Goal: Task Accomplishment & Management: Use online tool/utility

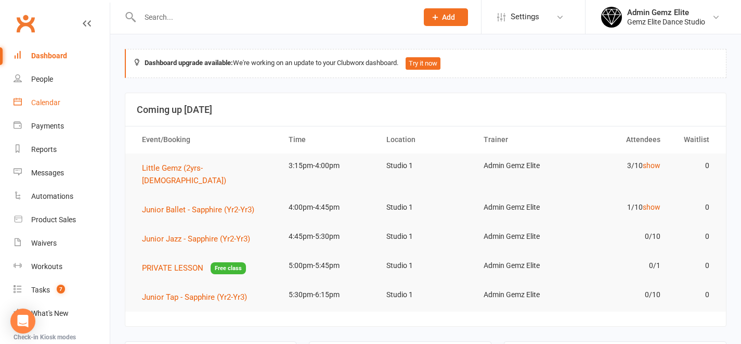
click at [52, 101] on div "Calendar" at bounding box center [45, 102] width 29 height 8
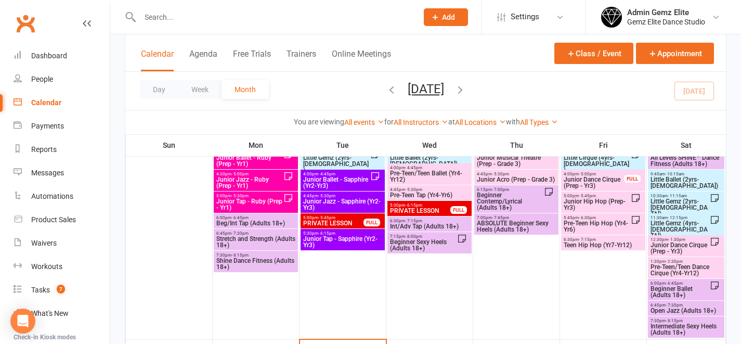
scroll to position [306, 0]
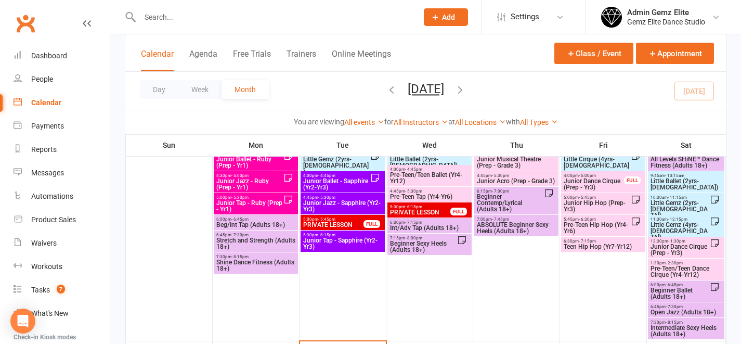
click at [676, 200] on span "Little Gemz (2yrs-[DEMOGRAPHIC_DATA])" at bounding box center [680, 209] width 60 height 19
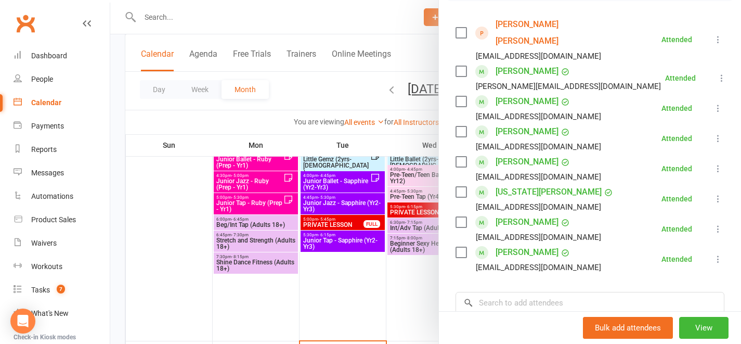
scroll to position [181, 0]
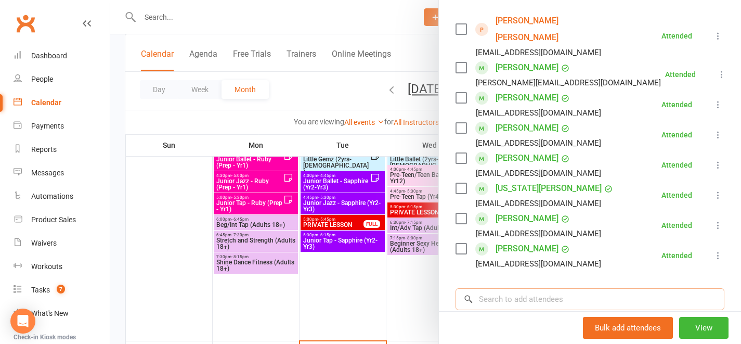
click at [533, 288] on input "search" at bounding box center [590, 299] width 269 height 22
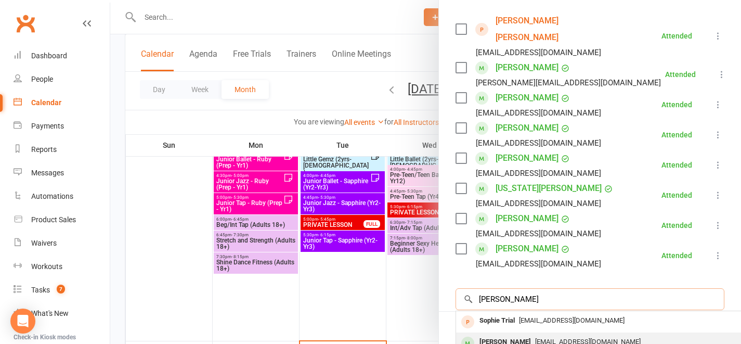
type input "[PERSON_NAME]"
click at [492, 334] on div "[PERSON_NAME]" at bounding box center [505, 341] width 60 height 15
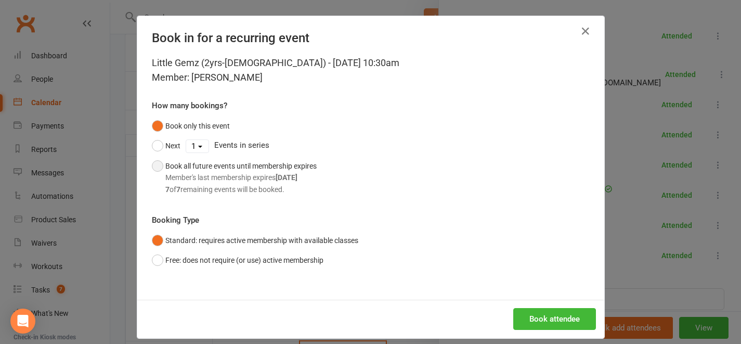
click at [239, 179] on div "Member's last membership expires [DATE]" at bounding box center [240, 177] width 151 height 11
click at [575, 313] on button "Book attendee" at bounding box center [554, 319] width 83 height 22
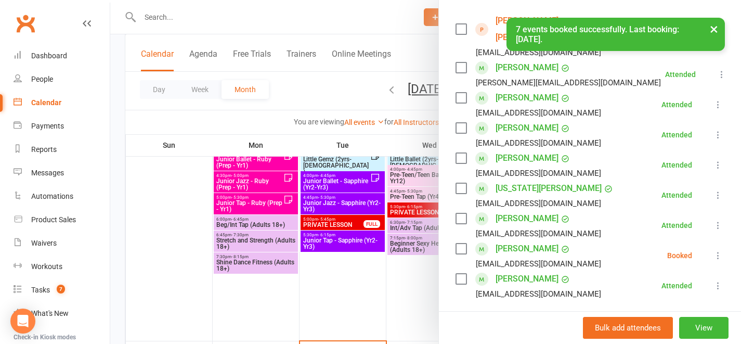
click at [713, 250] on icon at bounding box center [718, 255] width 10 height 10
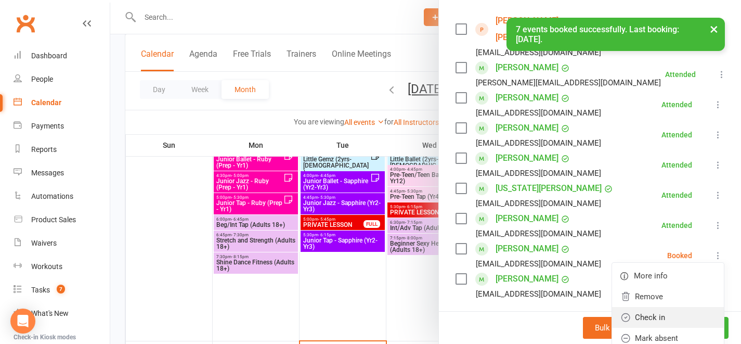
click at [687, 307] on link "Check in" at bounding box center [668, 317] width 112 height 21
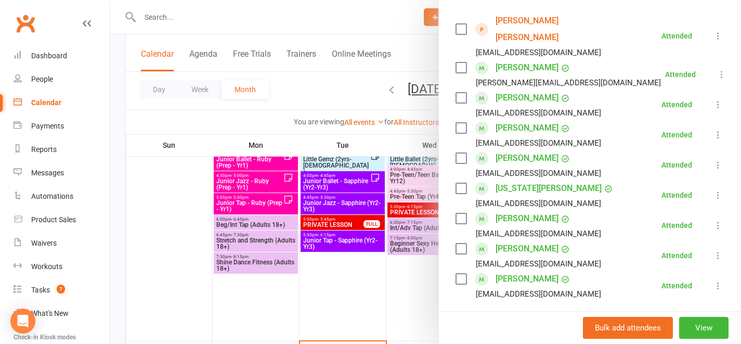
click at [396, 274] on div at bounding box center [425, 172] width 631 height 344
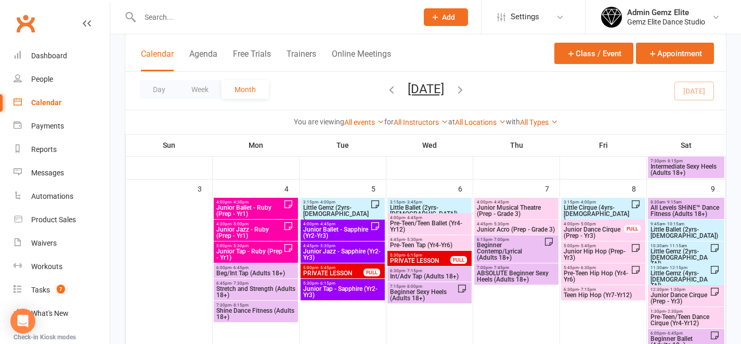
scroll to position [74, 0]
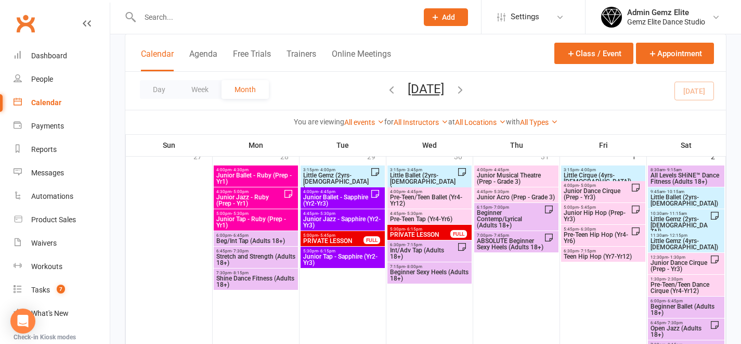
click at [701, 225] on span "Little Gemz (2yrs-[DEMOGRAPHIC_DATA])" at bounding box center [680, 225] width 60 height 19
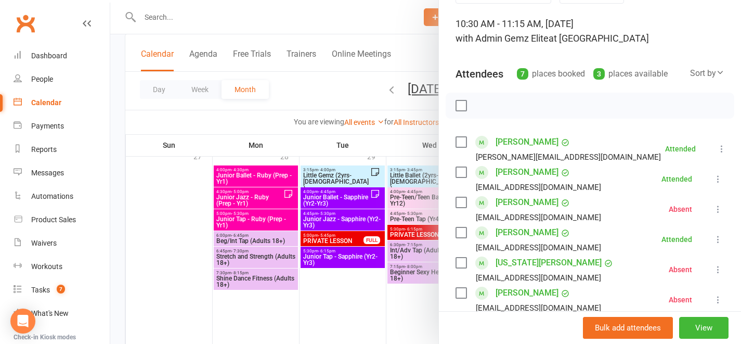
scroll to position [61, 0]
click at [393, 293] on div at bounding box center [425, 172] width 631 height 344
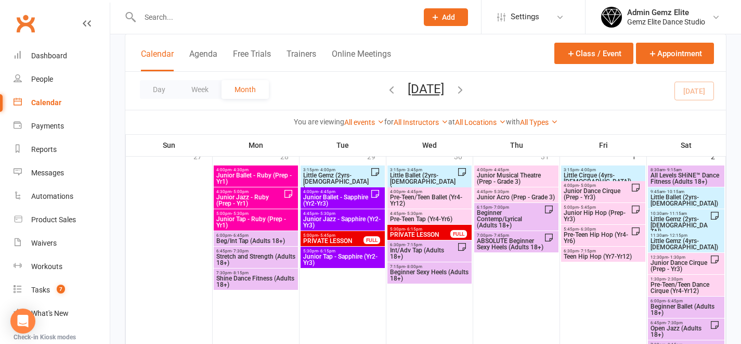
click at [667, 221] on span "Little Gemz (2yrs-[DEMOGRAPHIC_DATA])" at bounding box center [680, 225] width 60 height 19
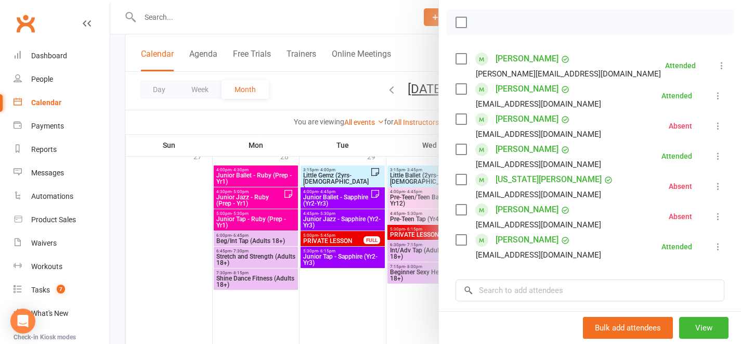
scroll to position [144, 0]
click at [591, 286] on input "search" at bounding box center [590, 289] width 269 height 22
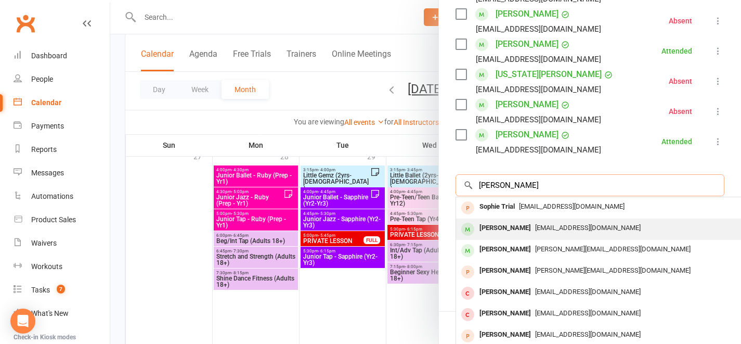
scroll to position [249, 0]
type input "[PERSON_NAME]"
click at [552, 227] on span "[EMAIL_ADDRESS][DOMAIN_NAME]" at bounding box center [588, 227] width 106 height 8
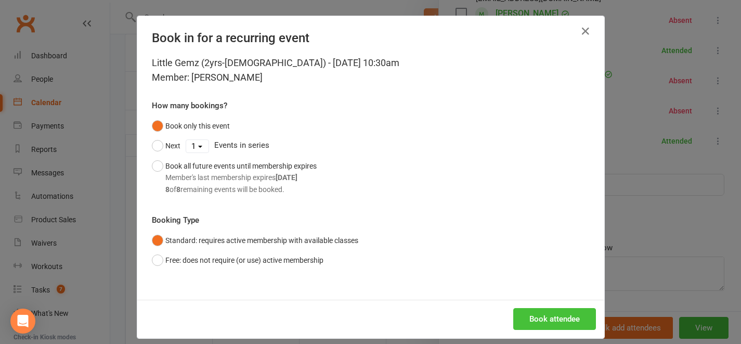
click at [583, 329] on button "Book attendee" at bounding box center [554, 319] width 83 height 22
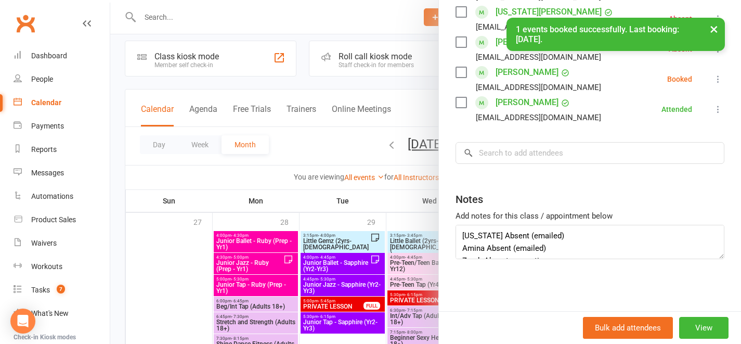
scroll to position [0, 0]
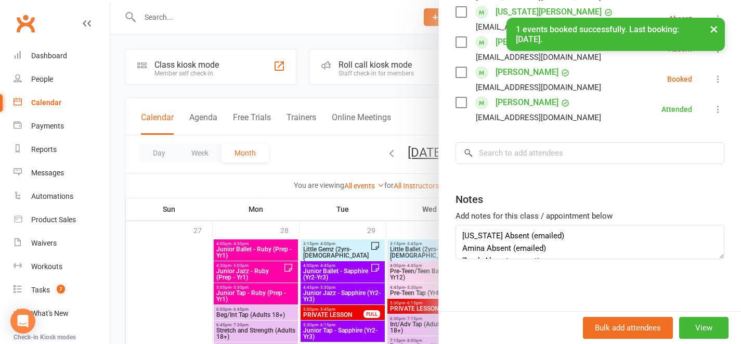
click at [713, 74] on icon at bounding box center [718, 79] width 10 height 10
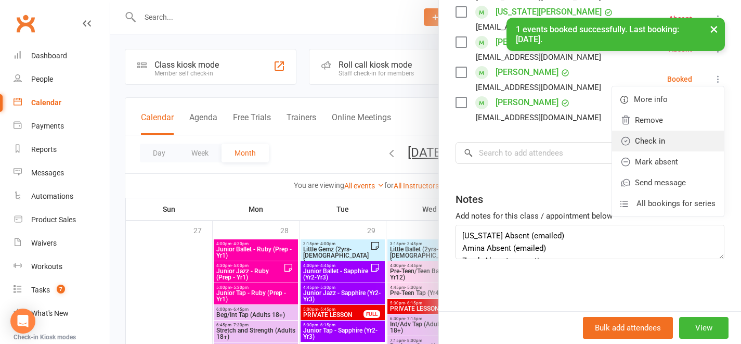
click at [685, 140] on link "Check in" at bounding box center [668, 141] width 112 height 21
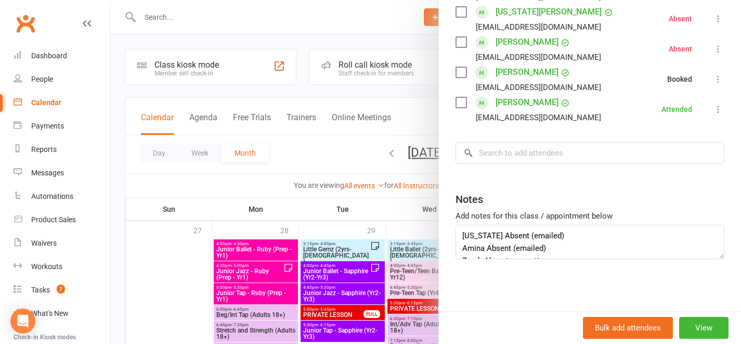
click at [330, 175] on div at bounding box center [425, 172] width 631 height 344
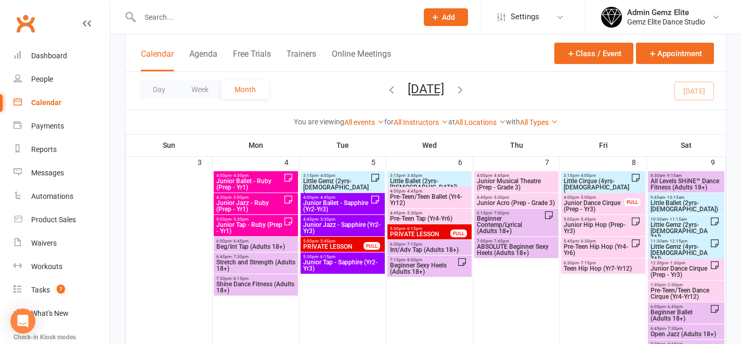
scroll to position [285, 0]
click at [686, 225] on span "Little Gemz (2yrs-[DEMOGRAPHIC_DATA])" at bounding box center [680, 230] width 60 height 19
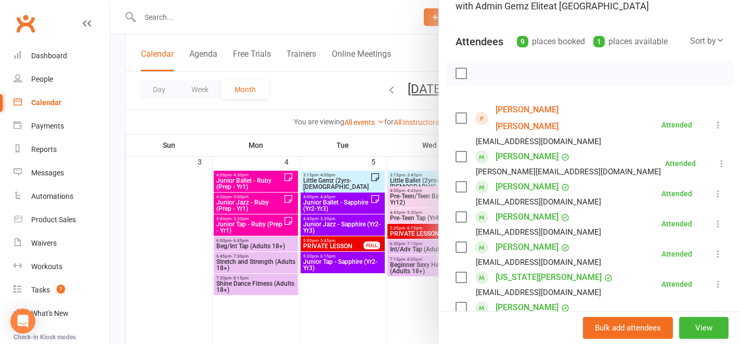
scroll to position [83, 0]
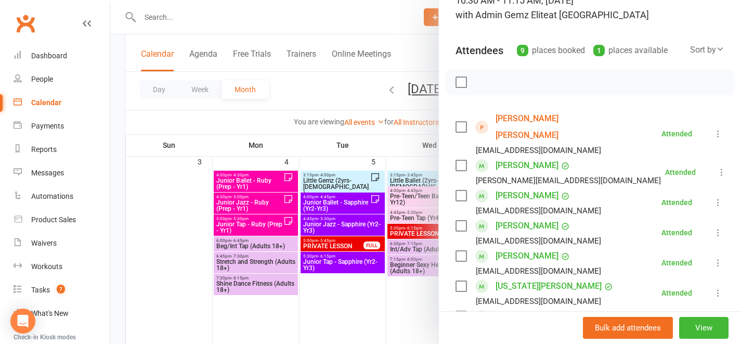
click at [352, 268] on div at bounding box center [425, 172] width 631 height 344
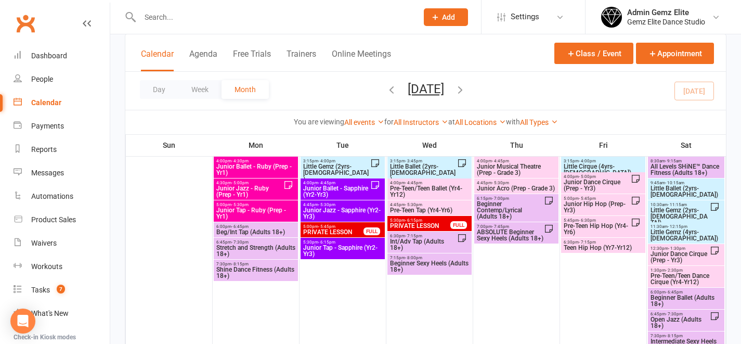
scroll to position [66, 0]
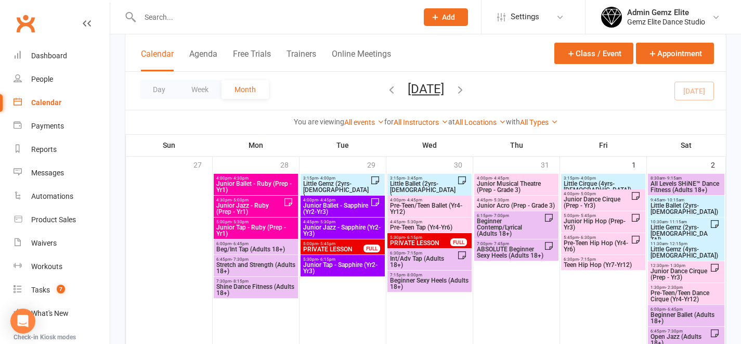
click at [675, 229] on span "Little Gemz (2yrs-[DEMOGRAPHIC_DATA])" at bounding box center [680, 233] width 60 height 19
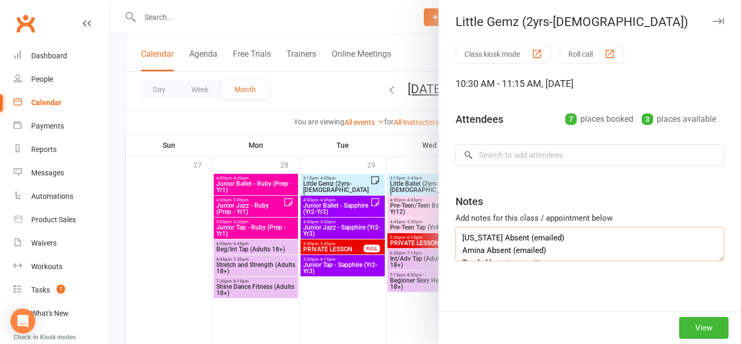
click at [675, 229] on textarea "[US_STATE] Absent (emailed) Amina Absent (emailed) Zarah Absent - no notice" at bounding box center [590, 244] width 269 height 34
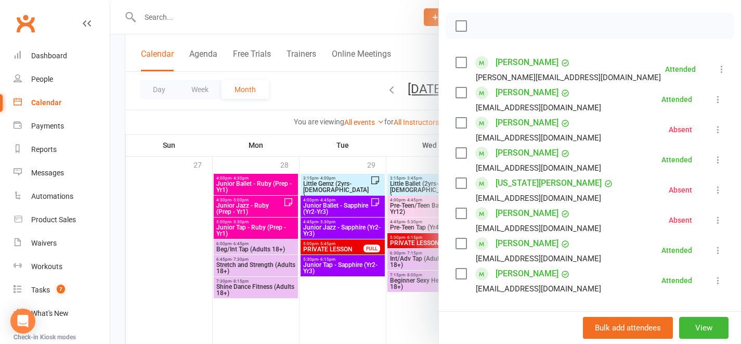
scroll to position [140, 0]
click at [332, 262] on div at bounding box center [425, 172] width 631 height 344
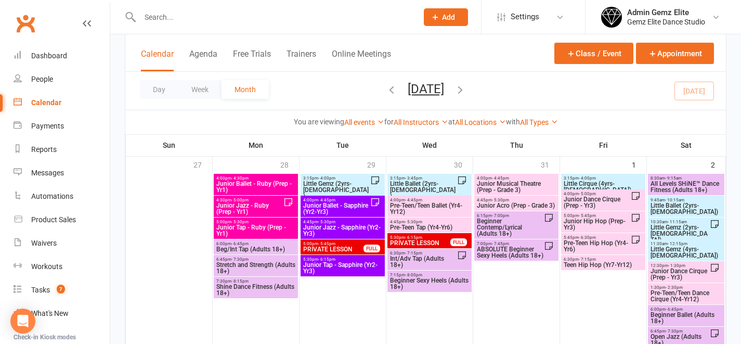
click at [453, 11] on button "Add" at bounding box center [446, 17] width 44 height 18
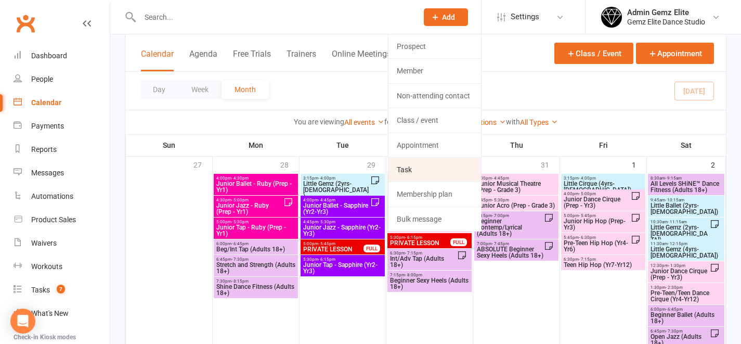
click at [434, 168] on link "Task" at bounding box center [435, 170] width 93 height 24
select select "45954"
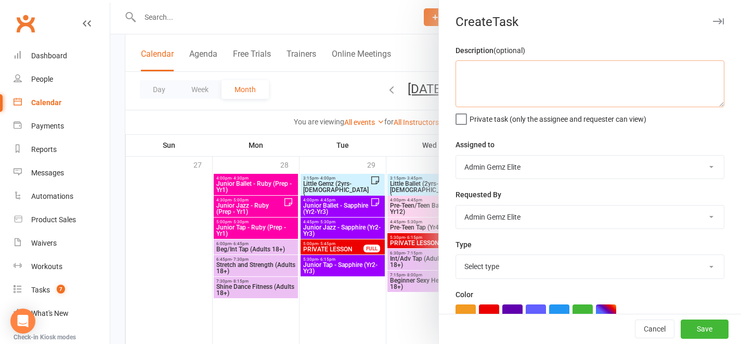
click at [518, 104] on textarea at bounding box center [590, 83] width 269 height 47
type textarea "H"
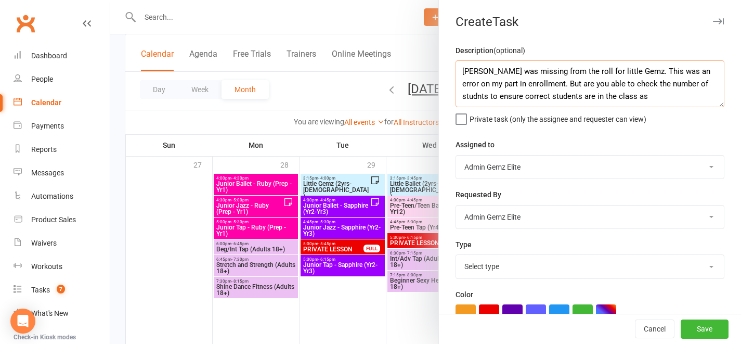
click at [690, 84] on textarea "[PERSON_NAME] was missing from the roll for little Gemz. This was an error on m…" at bounding box center [590, 83] width 269 height 47
click at [678, 99] on textarea "[PERSON_NAME] was missing from the roll for little Gemz. This was an error on m…" at bounding box center [590, 83] width 269 height 47
click at [668, 93] on textarea "[PERSON_NAME] was missing from the roll for little Gemz. This was an error on m…" at bounding box center [590, 83] width 269 height 47
click at [493, 98] on textarea "[PERSON_NAME] was missing from the roll for little Gemz. This was an error on m…" at bounding box center [590, 83] width 269 height 47
click at [491, 98] on textarea "[PERSON_NAME] was missing from the roll for little Gemz. This was an error on m…" at bounding box center [590, 83] width 269 height 47
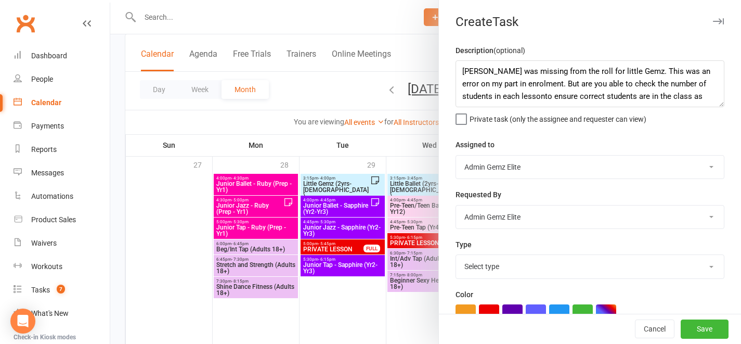
click at [616, 115] on span "Private task (only the assignee and requester can view)" at bounding box center [558, 117] width 177 height 12
click at [616, 111] on input "Private task (only the assignee and requester can view)" at bounding box center [551, 111] width 191 height 0
click at [456, 111] on input "Private task (only the assignee and requester can view)" at bounding box center [551, 111] width 191 height 0
click at [541, 97] on textarea "[PERSON_NAME] was missing from the roll for little Gemz. This was an error on m…" at bounding box center [590, 83] width 269 height 47
click at [539, 96] on textarea "[PERSON_NAME] was missing from the roll for little Gemz. This was an error on m…" at bounding box center [590, 83] width 269 height 47
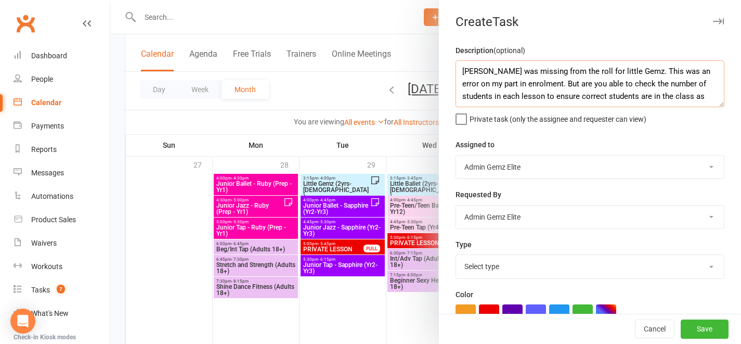
click at [701, 97] on textarea "[PERSON_NAME] was missing from the roll for little Gemz. This was an error on m…" at bounding box center [590, 83] width 269 height 47
click at [621, 71] on textarea "[PERSON_NAME] was missing from the roll for little Gemz. This was an error on m…" at bounding box center [590, 83] width 269 height 47
click at [617, 67] on textarea "[PERSON_NAME] was missing from the roll for little Gemz [DATE]. This was an err…" at bounding box center [590, 83] width 269 height 47
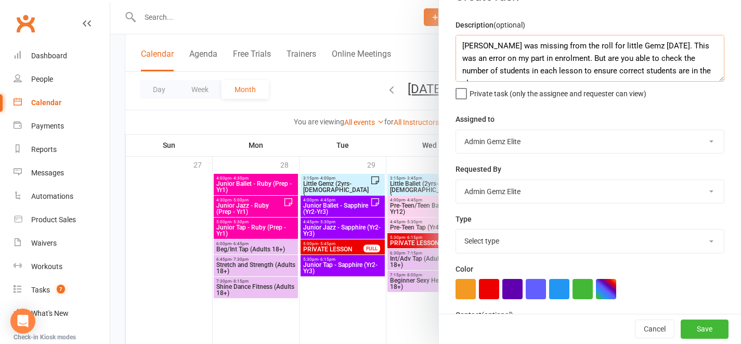
click at [692, 72] on textarea "[PERSON_NAME] was missing from the roll for little Gemz [DATE]. This was an err…" at bounding box center [590, 58] width 269 height 47
click at [548, 71] on textarea "[PERSON_NAME] was missing from the roll for little Gemz [DATE]. This was an err…" at bounding box center [590, 58] width 269 height 47
click at [553, 72] on textarea "[PERSON_NAME] was missing from the roll for little Gemz [DATE]. This was an err…" at bounding box center [590, 58] width 269 height 47
type textarea "[PERSON_NAME] was missing from the roll for little Gemz [DATE]. This was an err…"
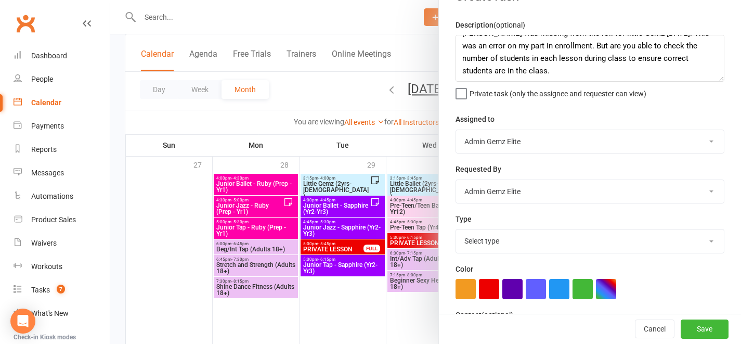
click at [525, 145] on select "[PERSON_NAME] [PERSON_NAME] Admin Gemz Elite" at bounding box center [590, 141] width 268 height 23
click at [518, 194] on select "[PERSON_NAME] [PERSON_NAME] Admin Gemz Elite" at bounding box center [590, 191] width 268 height 23
select select "52032"
click at [512, 248] on select "Select type Booking E-mail Enrolment First class Insta Make-up Measurements Mee…" at bounding box center [590, 240] width 268 height 23
select select "32449"
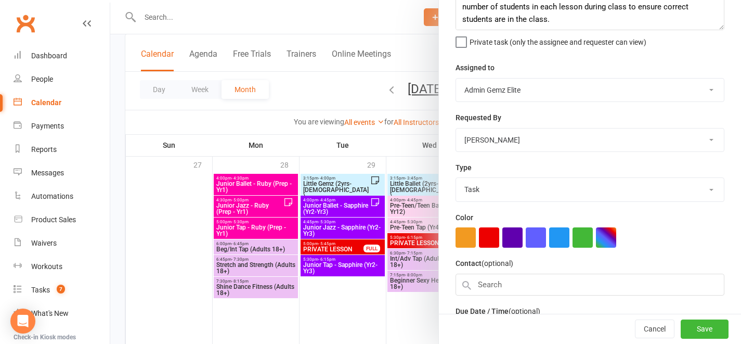
scroll to position [121, 0]
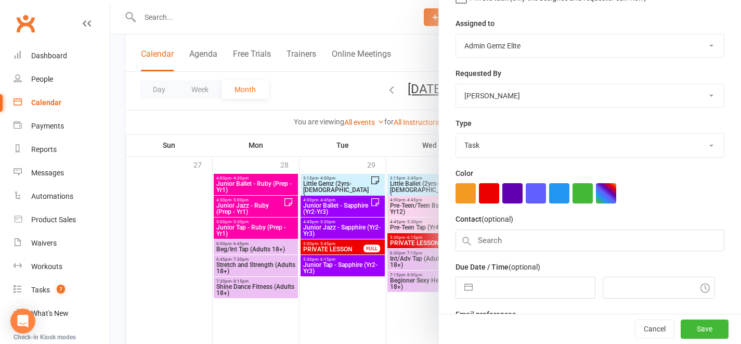
click at [459, 292] on button "button" at bounding box center [468, 287] width 19 height 21
select select "6"
select select "2025"
select select "7"
select select "2025"
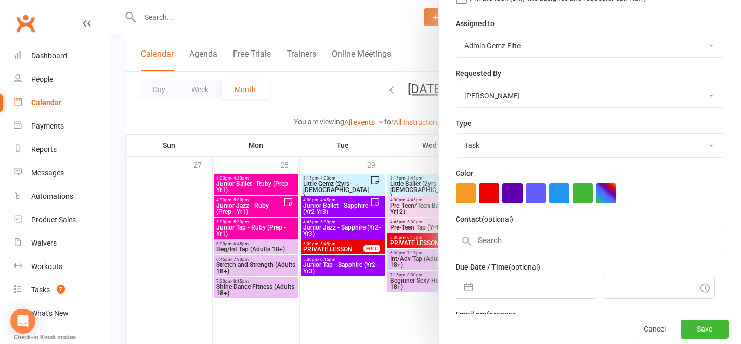
select select "8"
select select "2025"
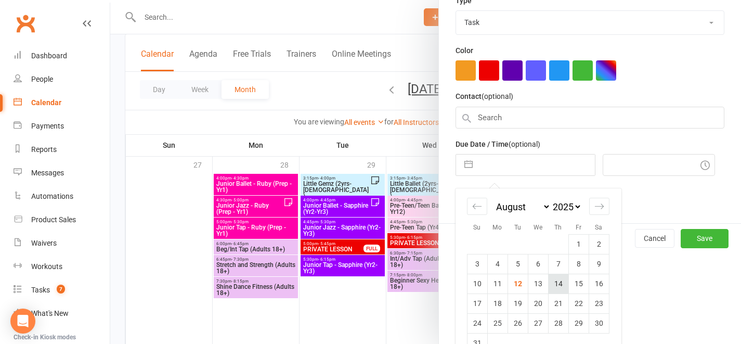
click at [549, 281] on td "14" at bounding box center [558, 284] width 20 height 20
type input "[DATE]"
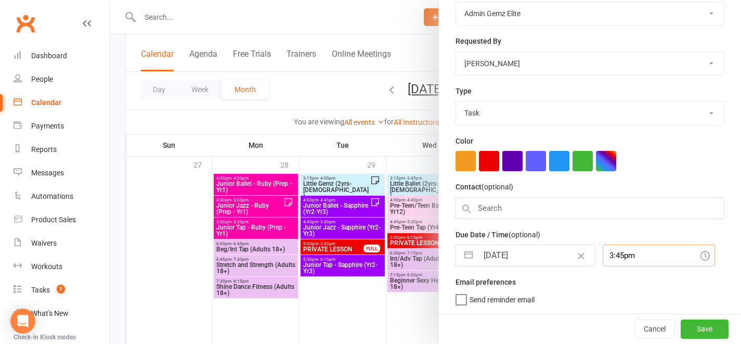
click at [638, 262] on div "3:45pm" at bounding box center [659, 255] width 112 height 22
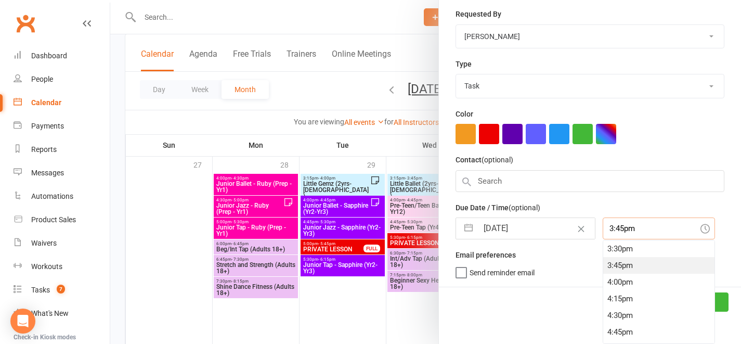
scroll to position [1313, 0]
click at [609, 322] on div "8:45pm" at bounding box center [658, 317] width 111 height 17
type input "8:45pm"
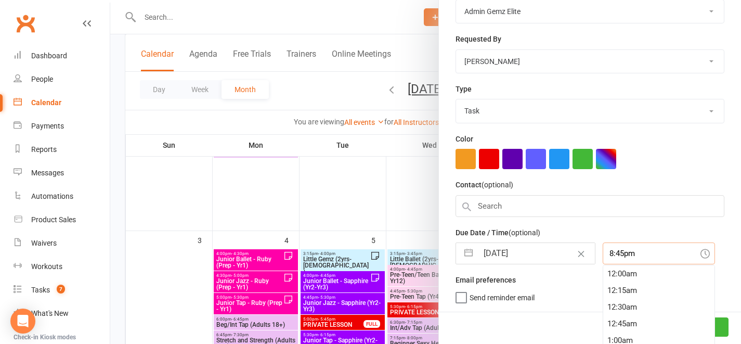
scroll to position [0, 0]
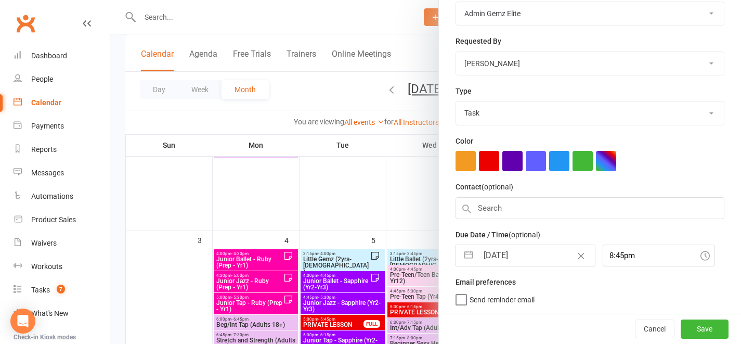
click at [691, 243] on div "Due Date / Time (optional) [DATE] Navigate forward to interact with the calenda…" at bounding box center [590, 247] width 269 height 38
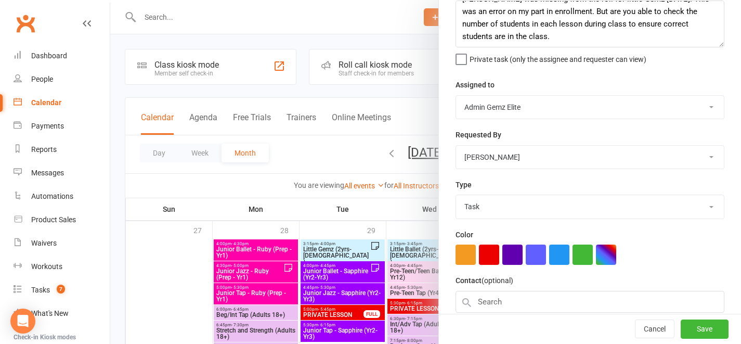
scroll to position [156, 0]
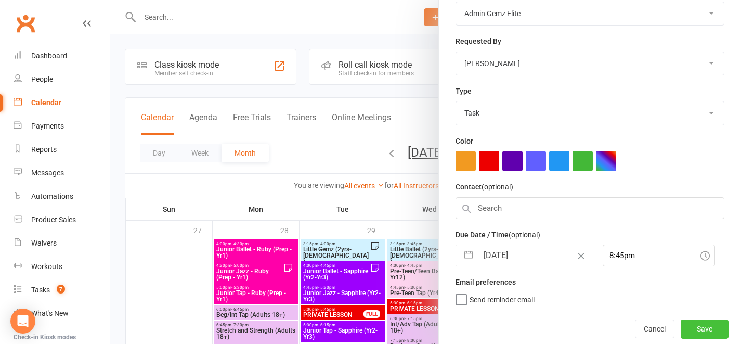
click at [704, 329] on button "Save" at bounding box center [705, 328] width 48 height 19
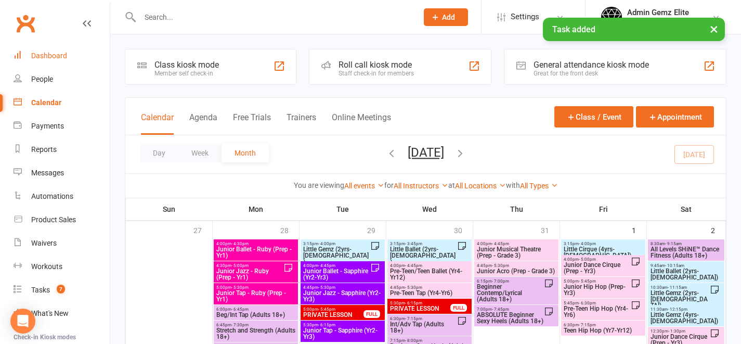
click at [64, 56] on div "Dashboard" at bounding box center [49, 55] width 36 height 8
